Goal: Task Accomplishment & Management: Use online tool/utility

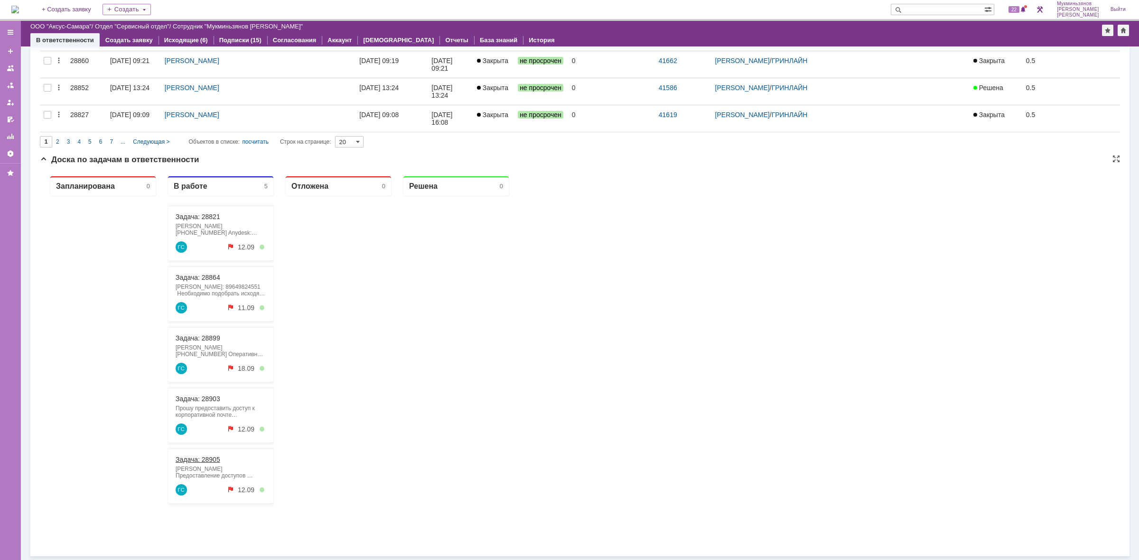
click at [206, 460] on link "Задача: 28905" at bounding box center [198, 460] width 45 height 8
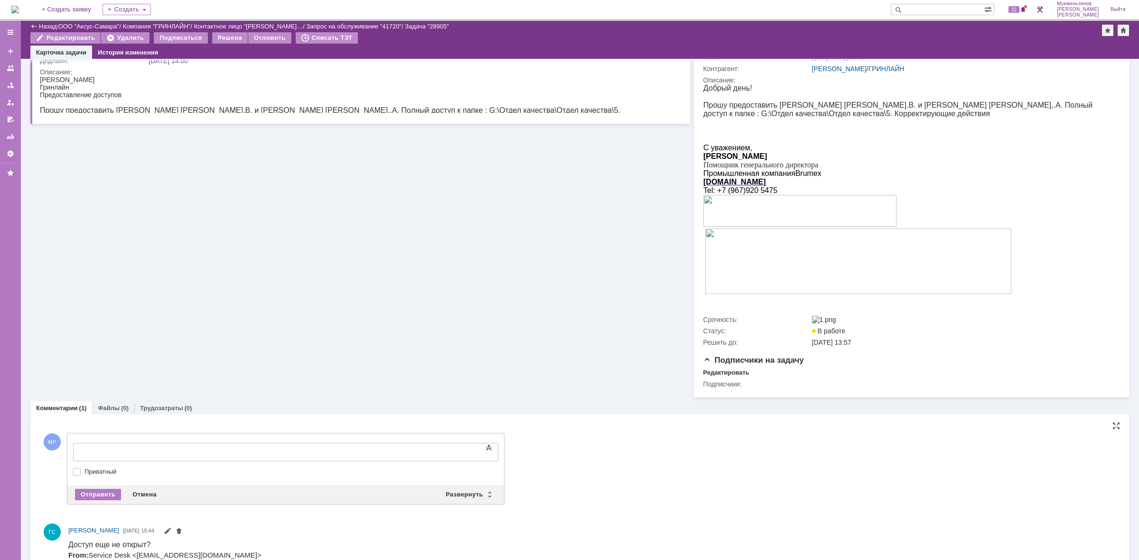
click at [205, 447] on div at bounding box center [150, 451] width 135 height 8
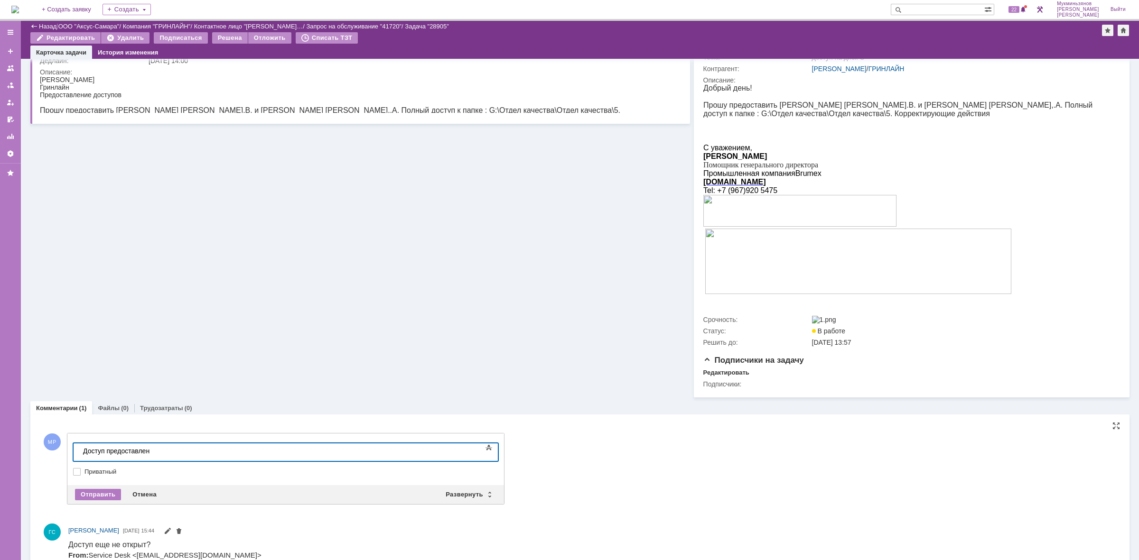
drag, startPoint x: 205, startPoint y: 450, endPoint x: 5, endPoint y: 443, distance: 200.3
click at [79, 444] on html "​Доступ предоставлен" at bounding box center [150, 452] width 142 height 16
copy div "​Доступ предоставлен"
click at [96, 497] on div "Отправить" at bounding box center [98, 494] width 46 height 11
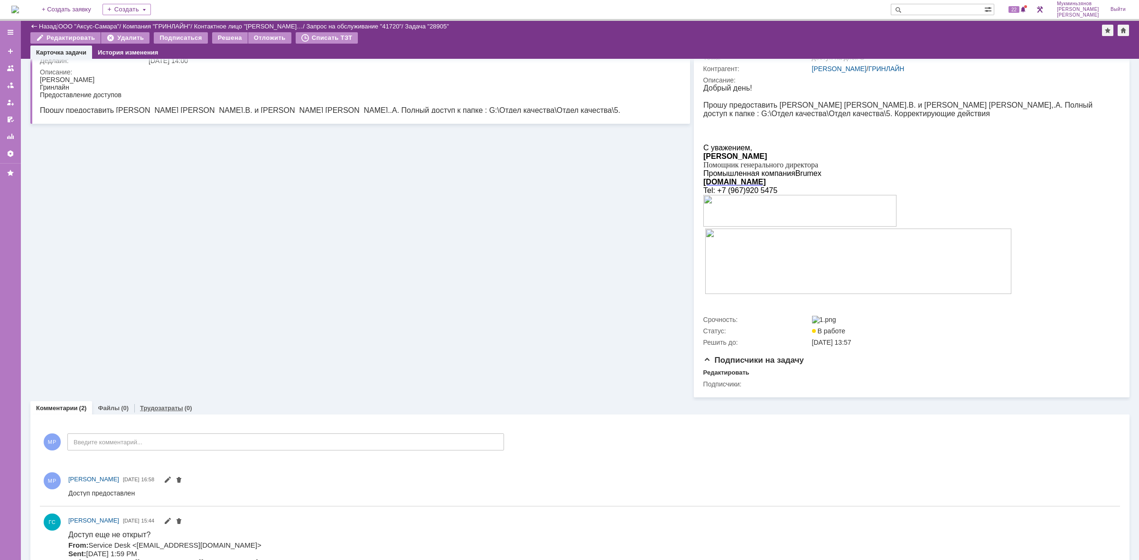
click at [163, 415] on div "Трудозатраты (0)" at bounding box center [166, 408] width 64 height 14
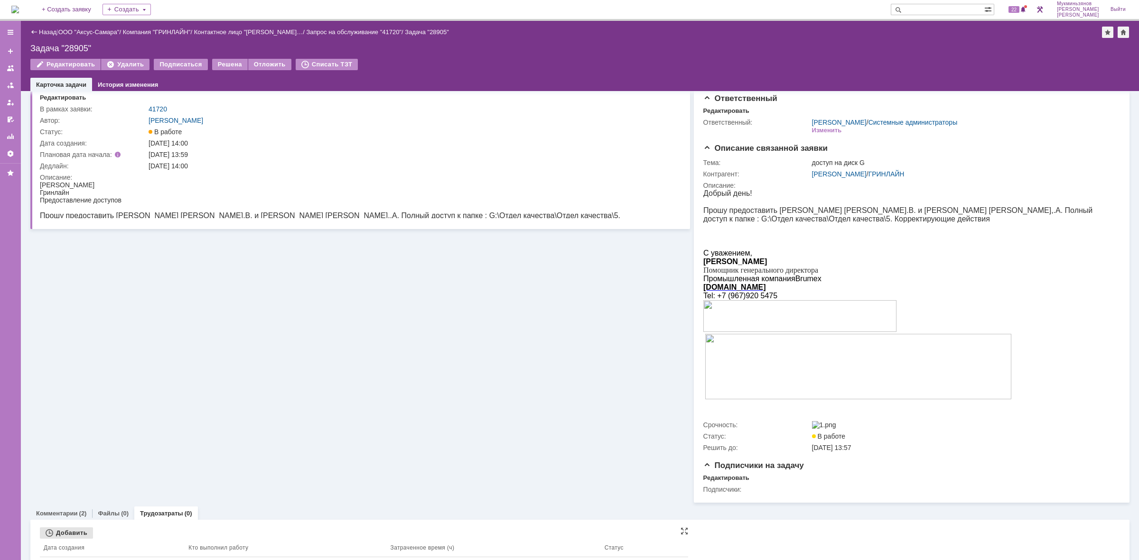
scroll to position [34, 0]
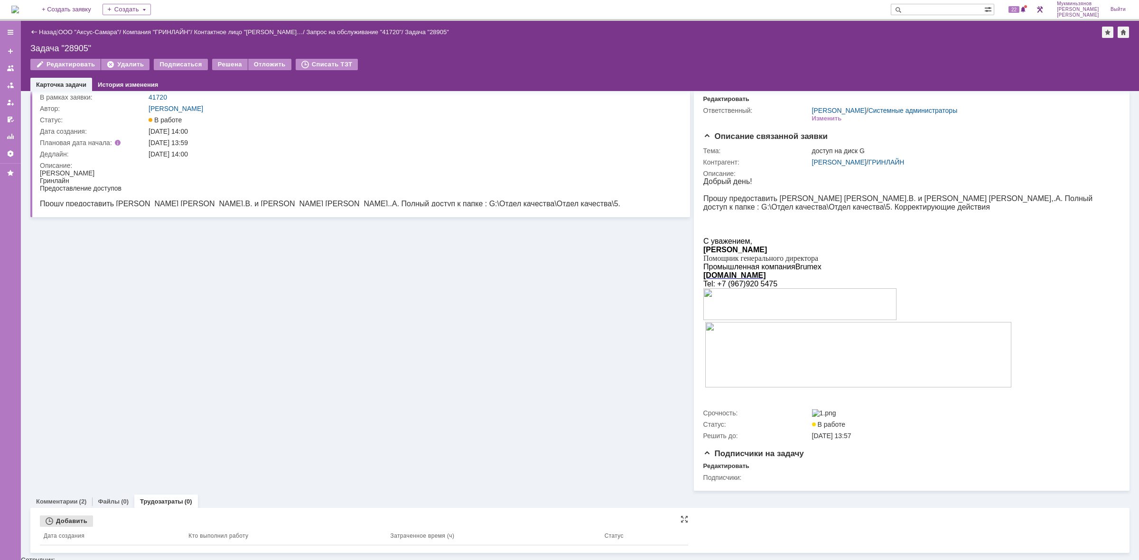
click at [78, 527] on div "Добавить" at bounding box center [66, 521] width 53 height 11
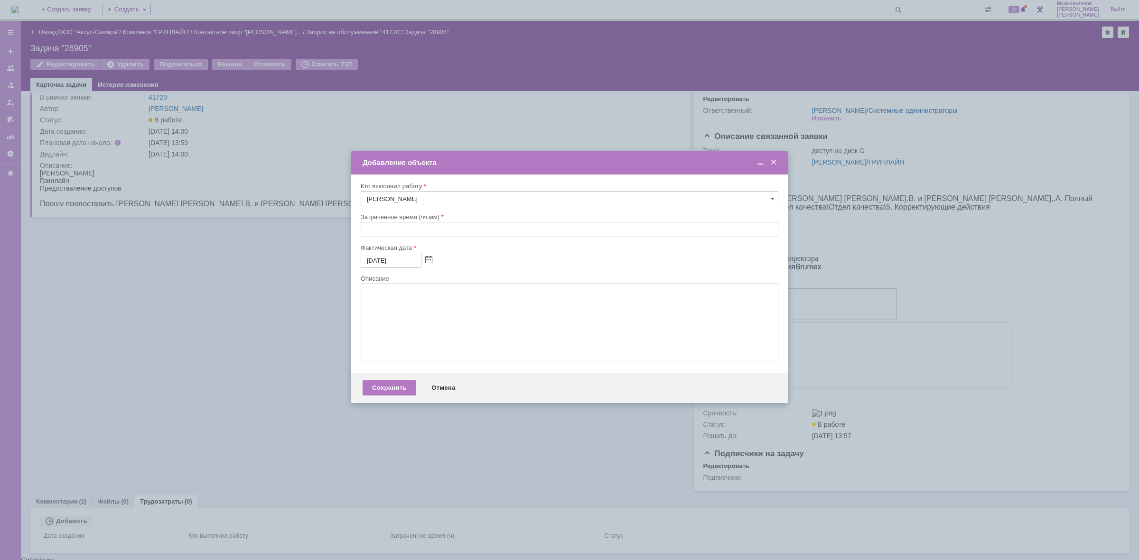
click at [456, 227] on input "text" at bounding box center [569, 229] width 417 height 15
type input "00:30"
click at [458, 300] on textarea at bounding box center [569, 323] width 417 height 78
paste textarea "​Доступ предоставлен"
type textarea "​Доступ предоставлен"
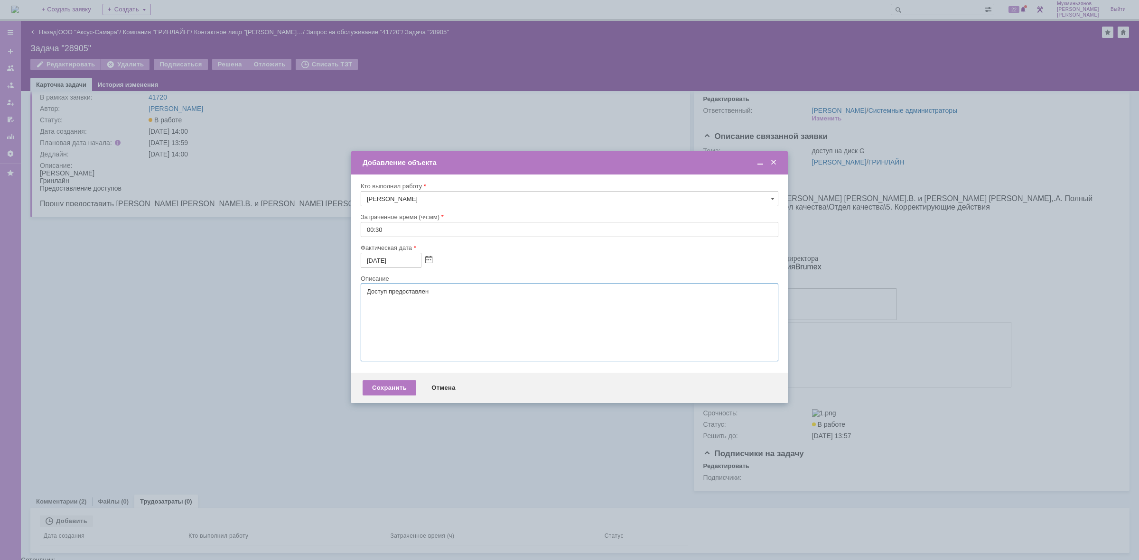
click at [393, 383] on div "Сохранить Отмена" at bounding box center [569, 388] width 436 height 30
click at [393, 388] on div "Сохранить" at bounding box center [389, 387] width 54 height 15
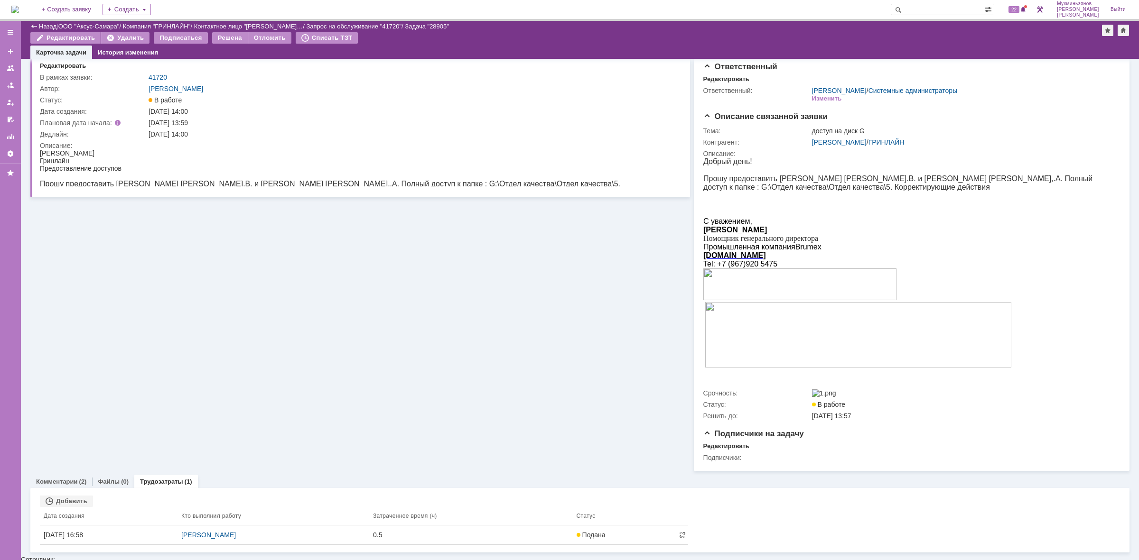
scroll to position [0, 0]
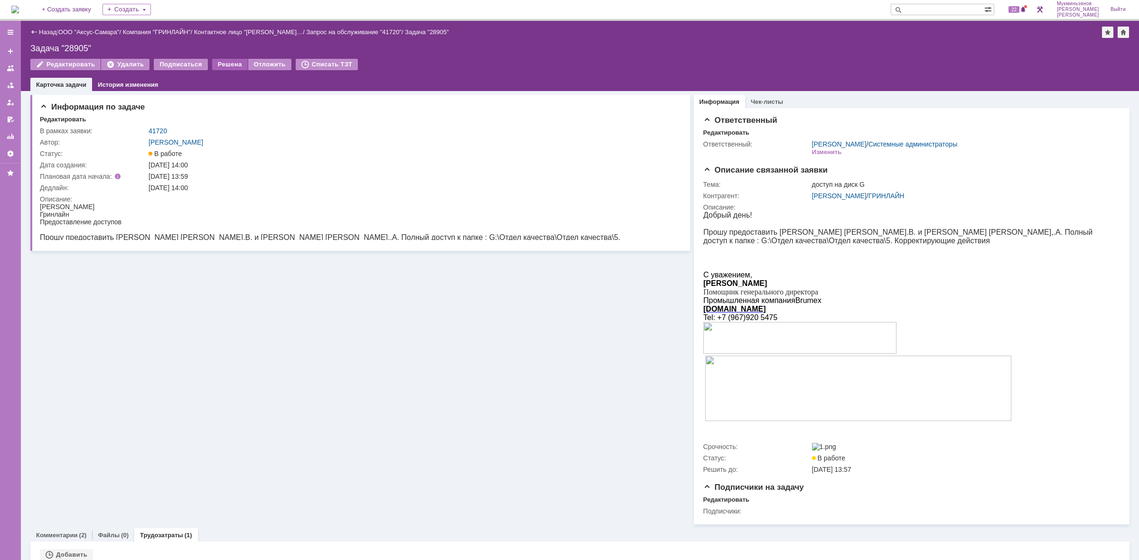
click at [217, 60] on div "Решена" at bounding box center [230, 64] width 36 height 11
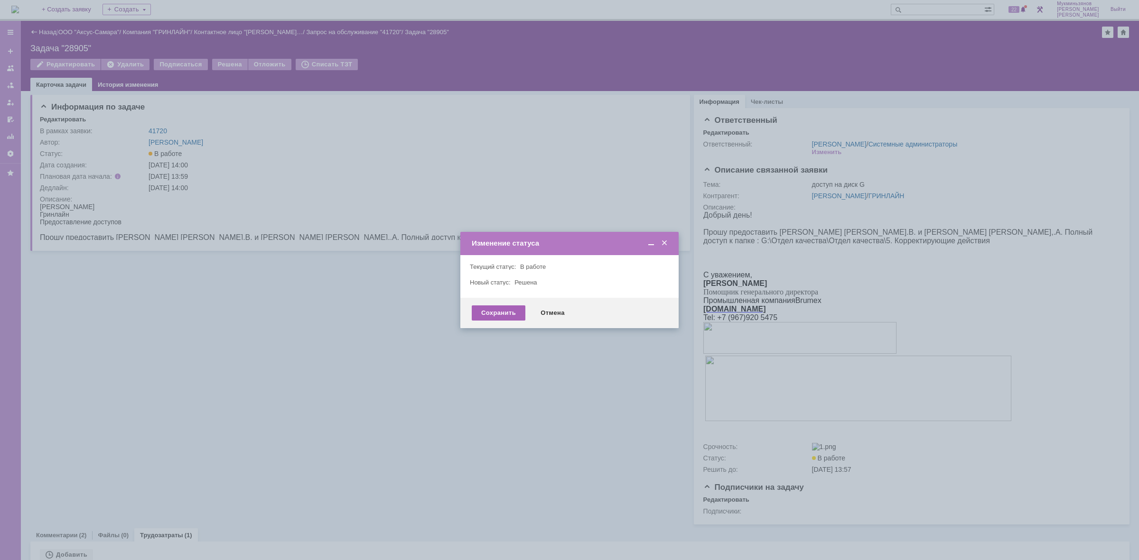
click at [499, 318] on div "Сохранить" at bounding box center [499, 313] width 54 height 15
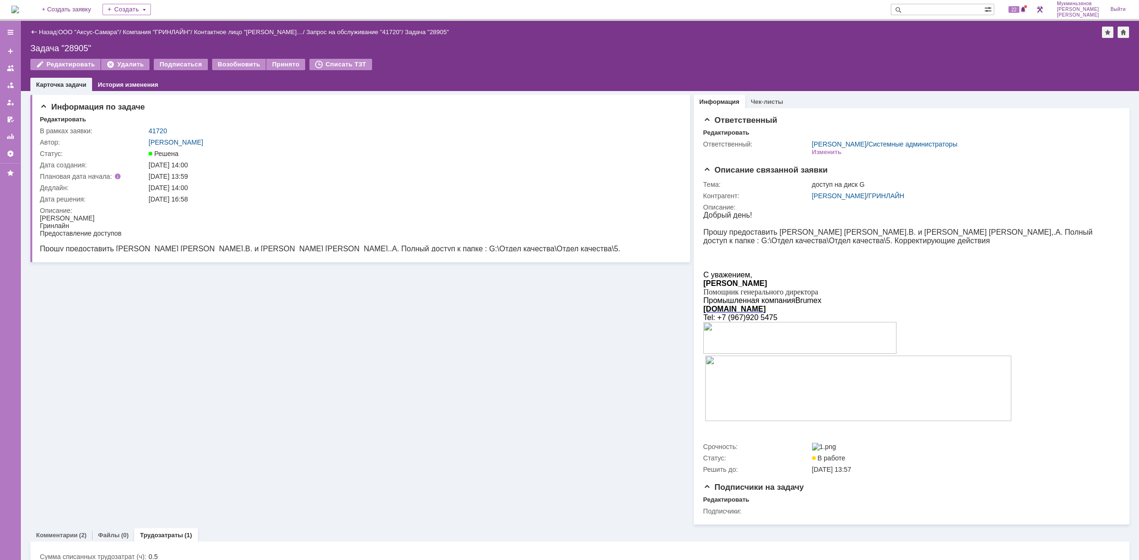
click at [19, 10] on img at bounding box center [15, 10] width 8 height 8
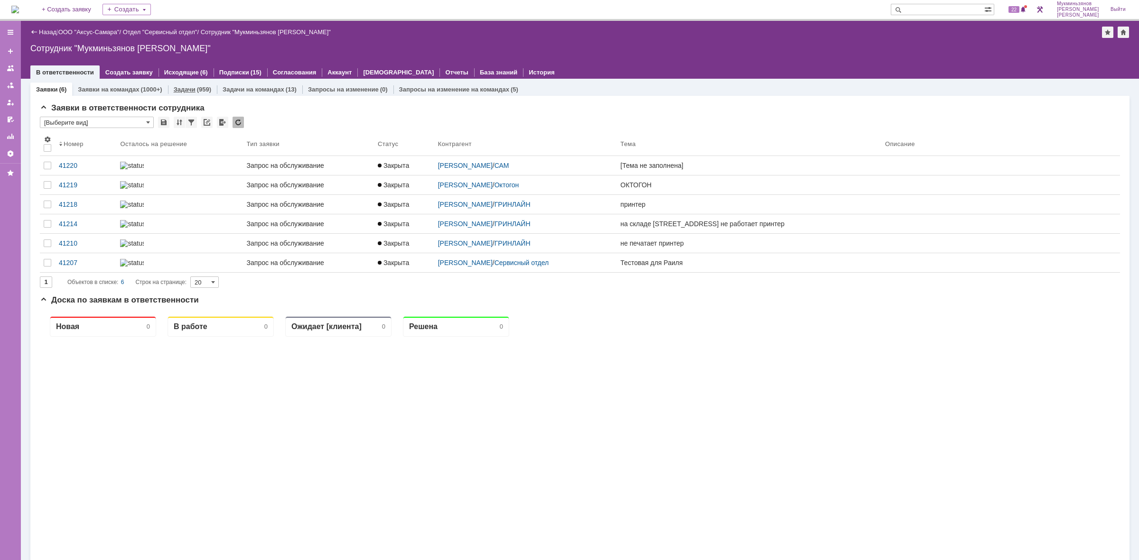
click at [192, 88] on link "Задачи" at bounding box center [185, 89] width 22 height 7
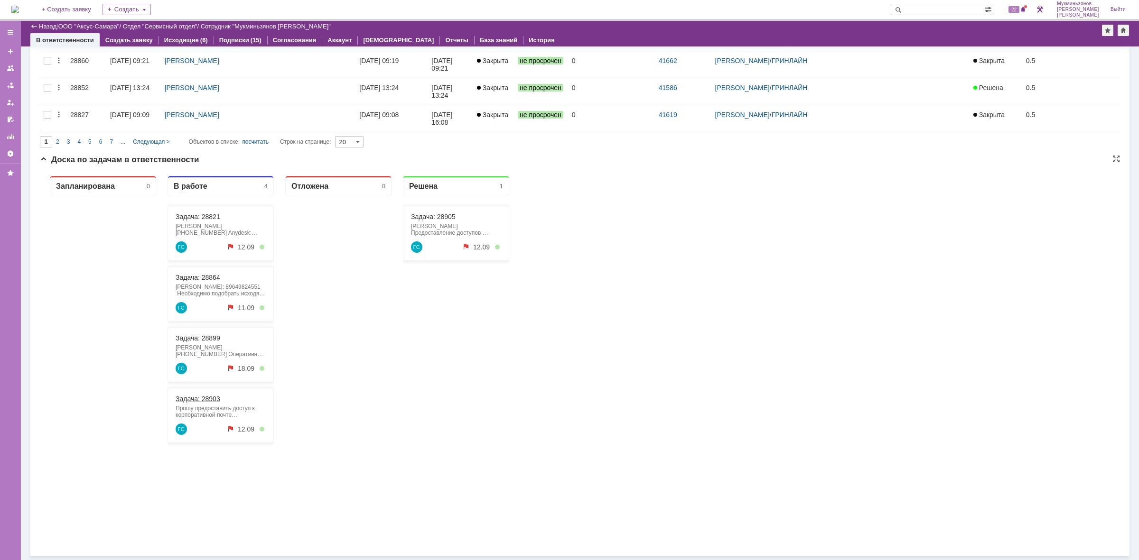
click at [214, 402] on link "Задача: 28903" at bounding box center [198, 399] width 45 height 8
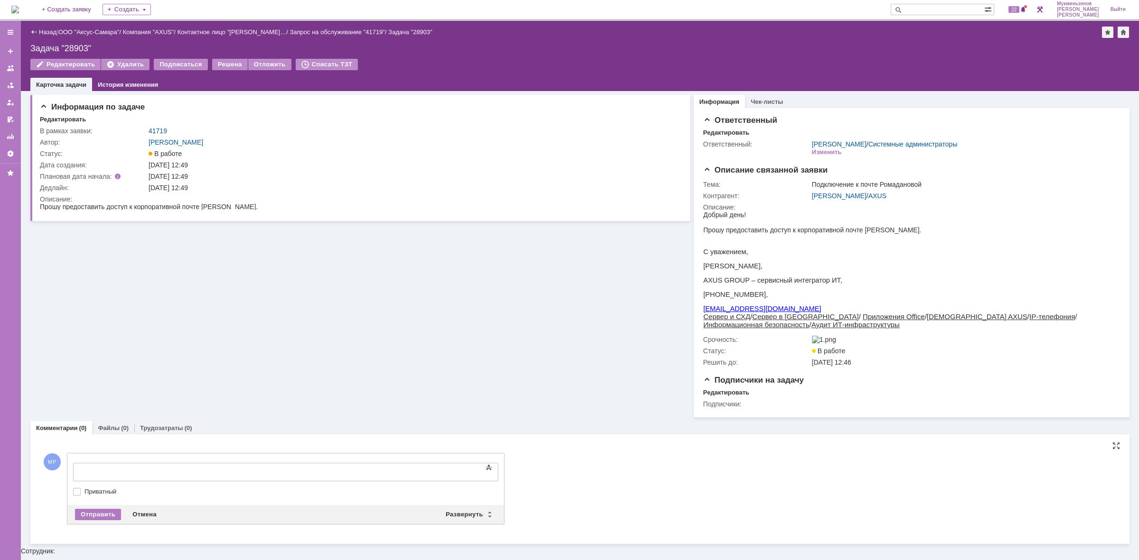
drag, startPoint x: 432, startPoint y: 927, endPoint x: 362, endPoint y: 464, distance: 468.2
click at [222, 464] on body at bounding box center [150, 472] width 142 height 16
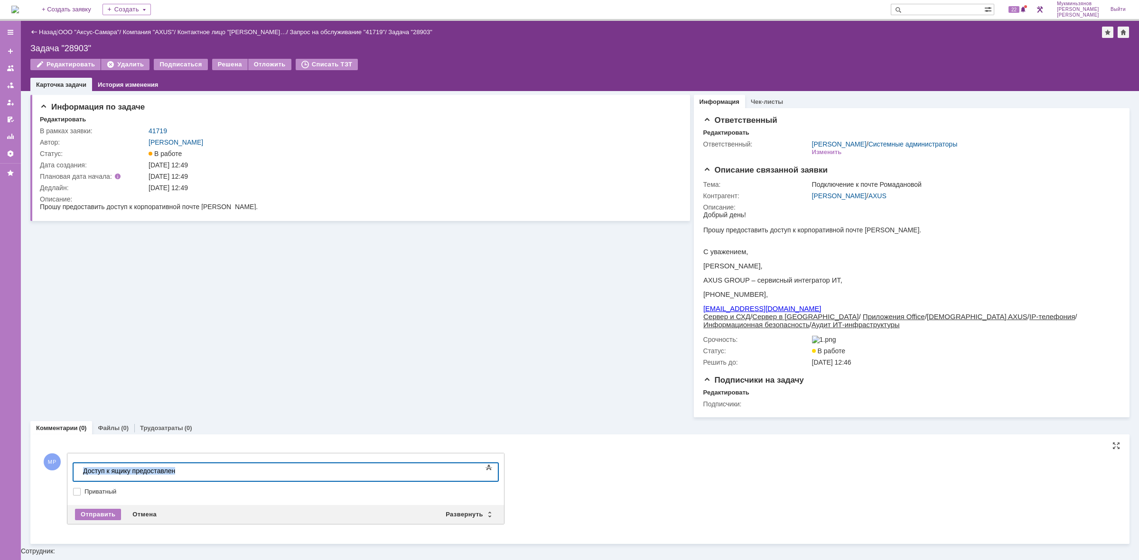
drag, startPoint x: 284, startPoint y: 473, endPoint x: 5, endPoint y: 449, distance: 279.5
click at [79, 464] on html "​Доступ к ящику предоставлен" at bounding box center [150, 472] width 142 height 16
copy div "​Доступ к ящику предоставлен"
click at [103, 516] on div "Отправить" at bounding box center [98, 514] width 46 height 11
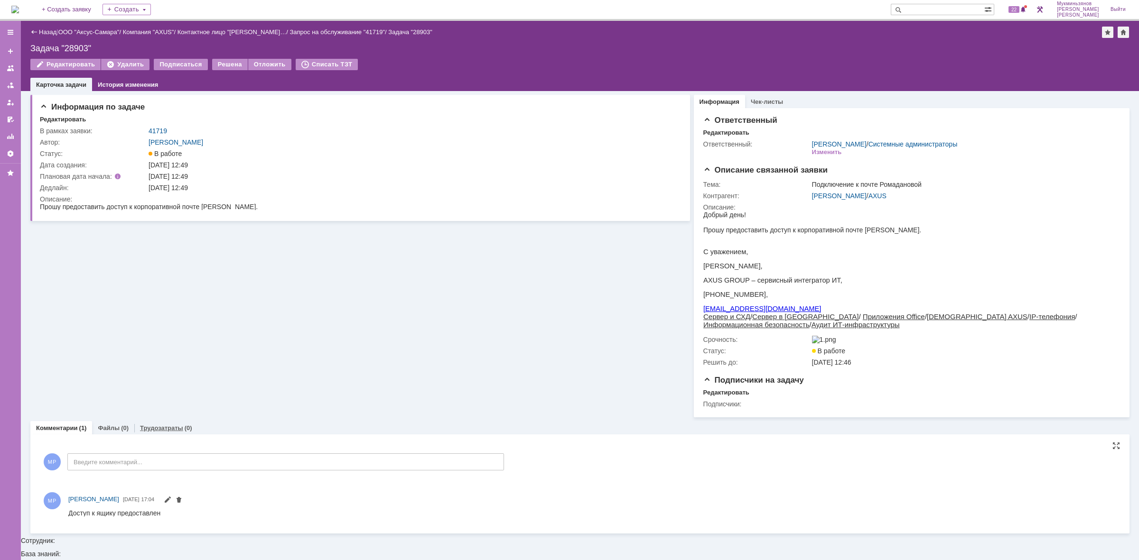
click at [151, 432] on link "Трудозатраты" at bounding box center [161, 428] width 43 height 7
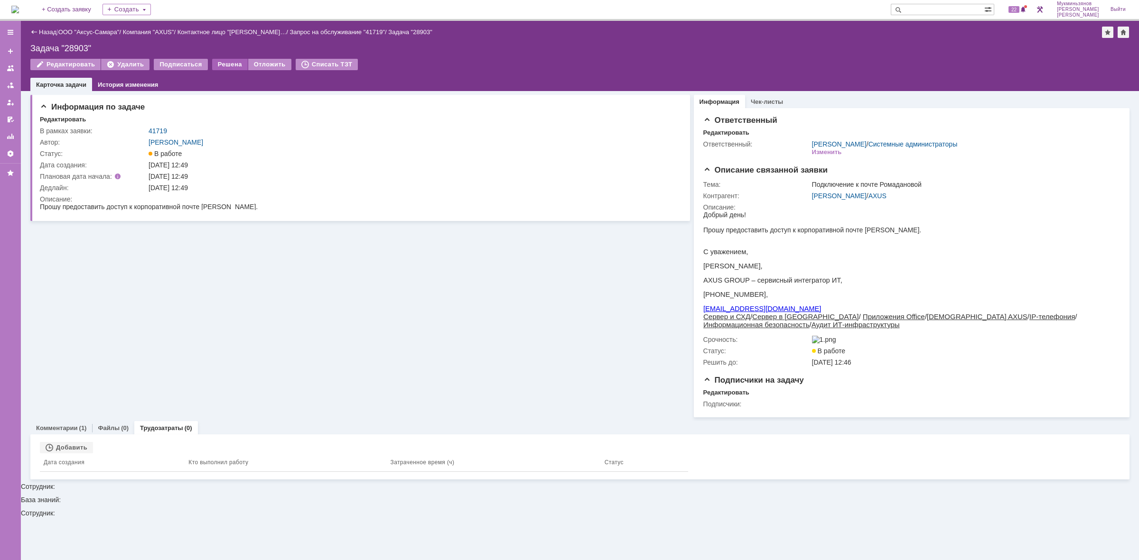
click at [212, 60] on div "Решена" at bounding box center [230, 64] width 36 height 11
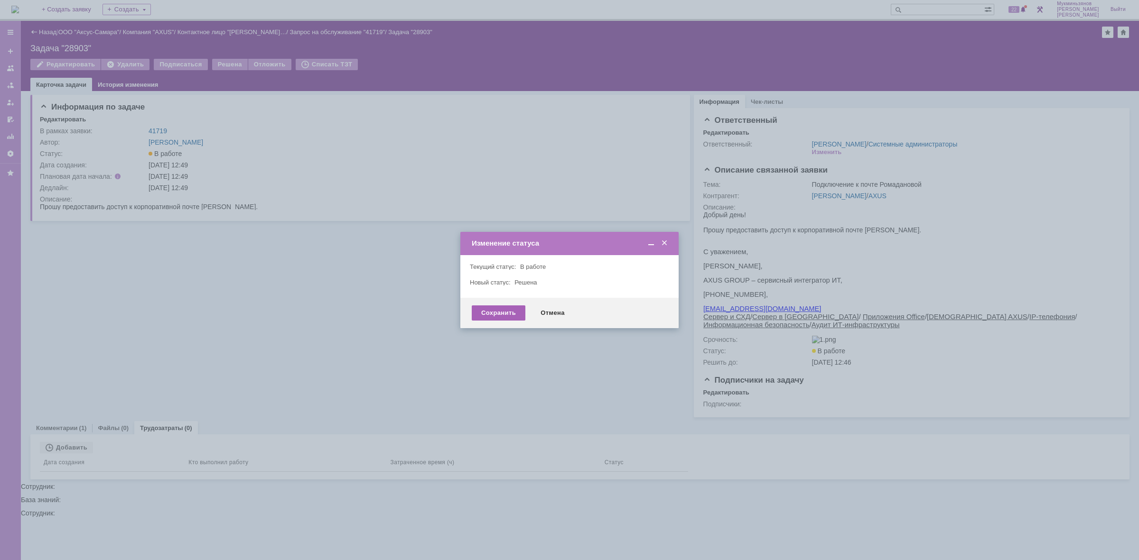
click at [500, 312] on div "Сохранить" at bounding box center [499, 313] width 54 height 15
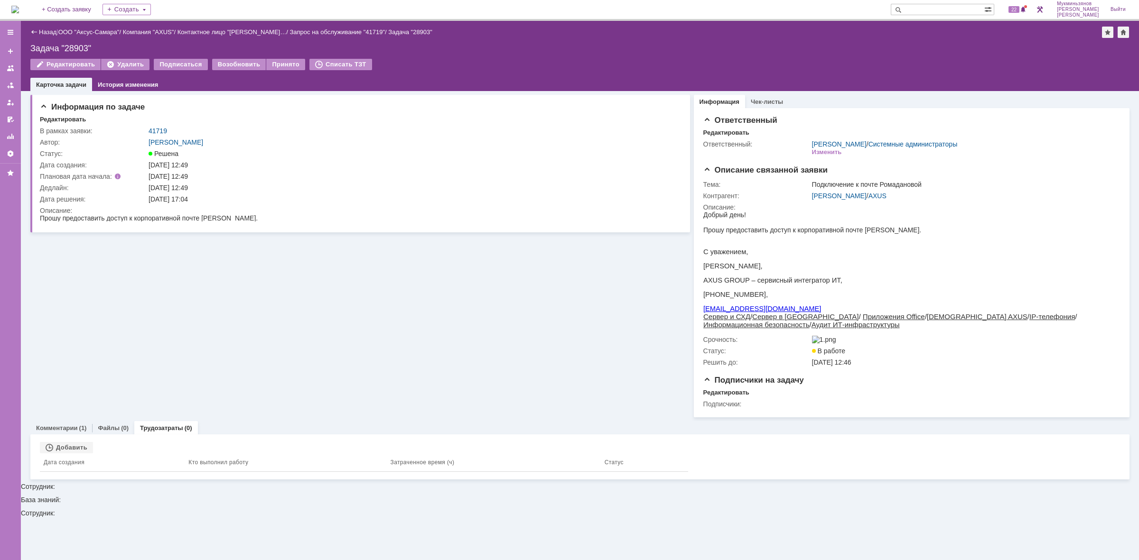
click at [19, 10] on img at bounding box center [15, 10] width 8 height 8
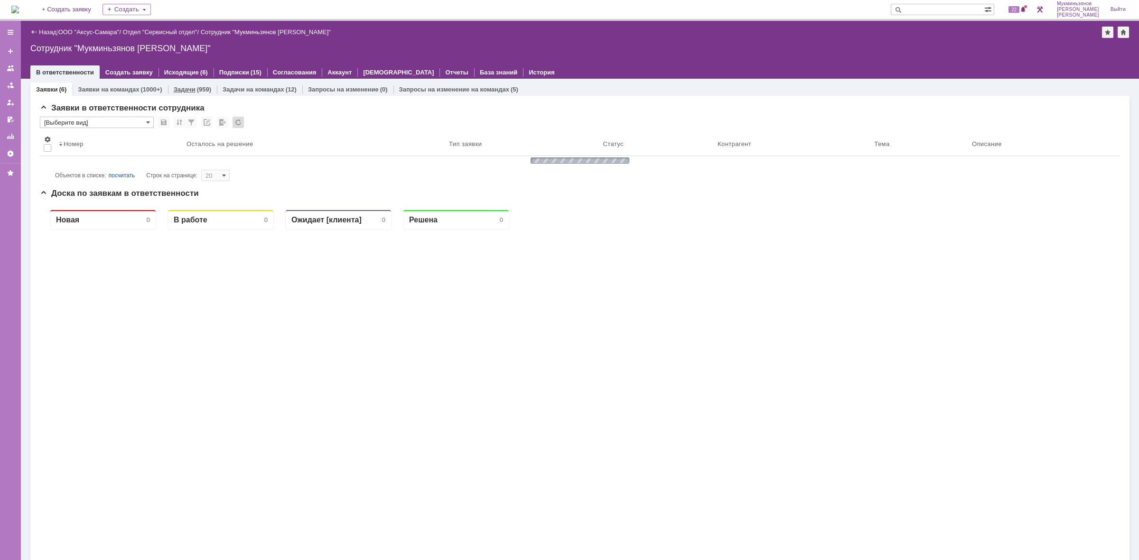
click at [194, 88] on div "Задачи (959)" at bounding box center [192, 89] width 37 height 6
